Goal: Find specific page/section: Find specific page/section

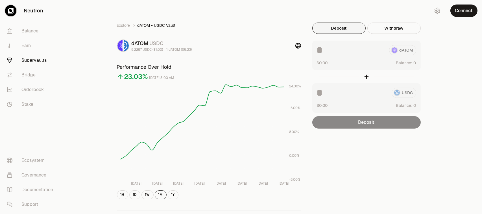
click at [27, 59] on link "Supervaults" at bounding box center [31, 60] width 59 height 15
